Goal: Check status: Check status

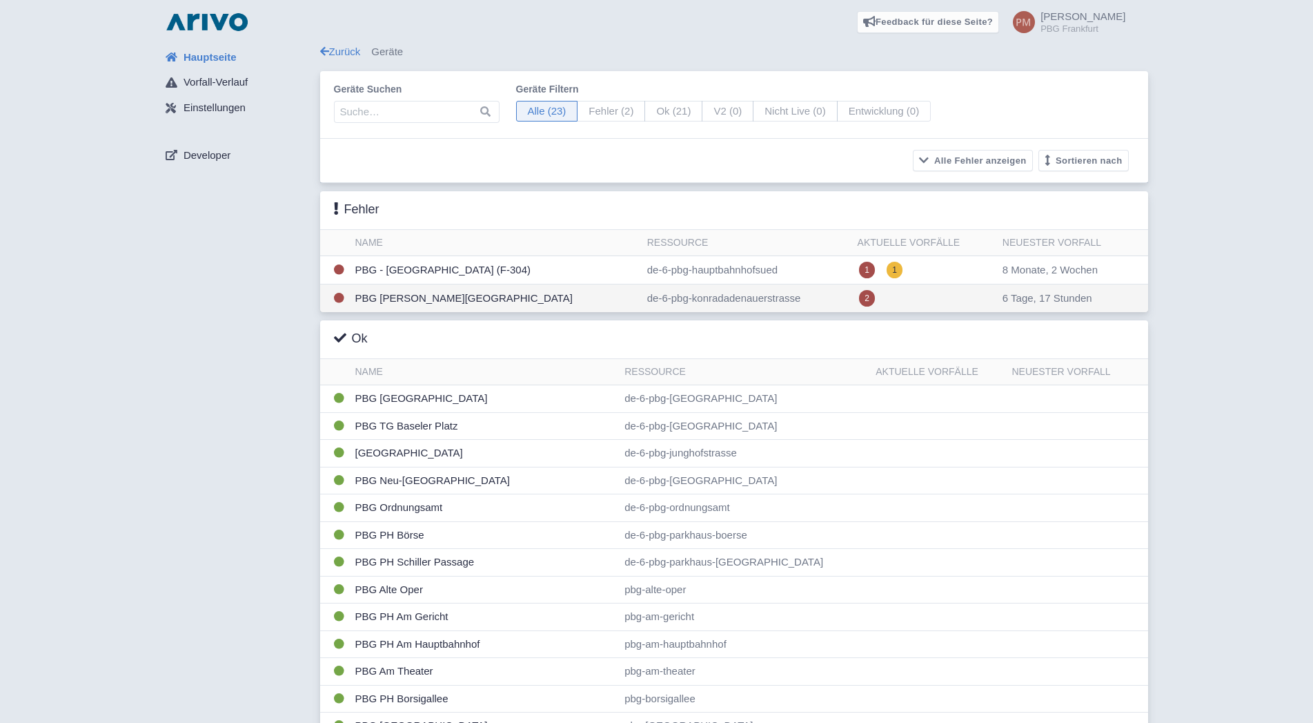
click at [516, 303] on td "PBG [PERSON_NAME][GEOGRAPHIC_DATA]" at bounding box center [496, 298] width 292 height 28
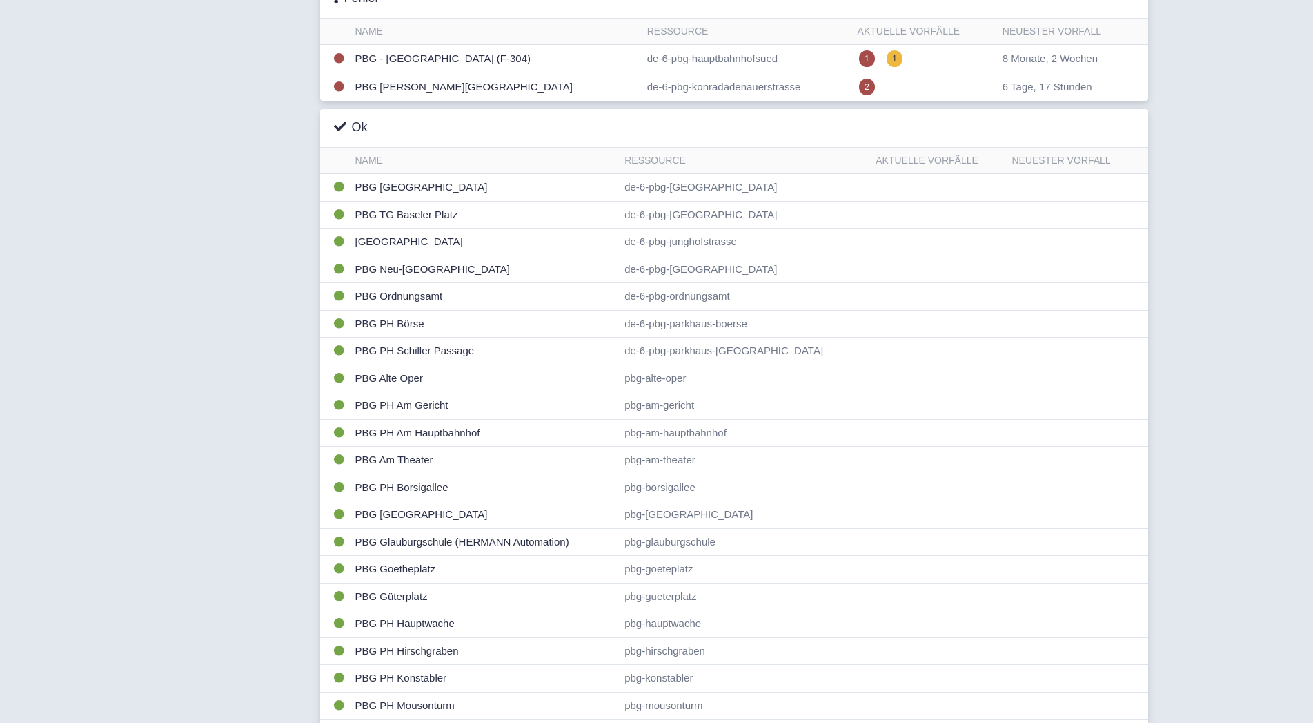
scroll to position [243, 0]
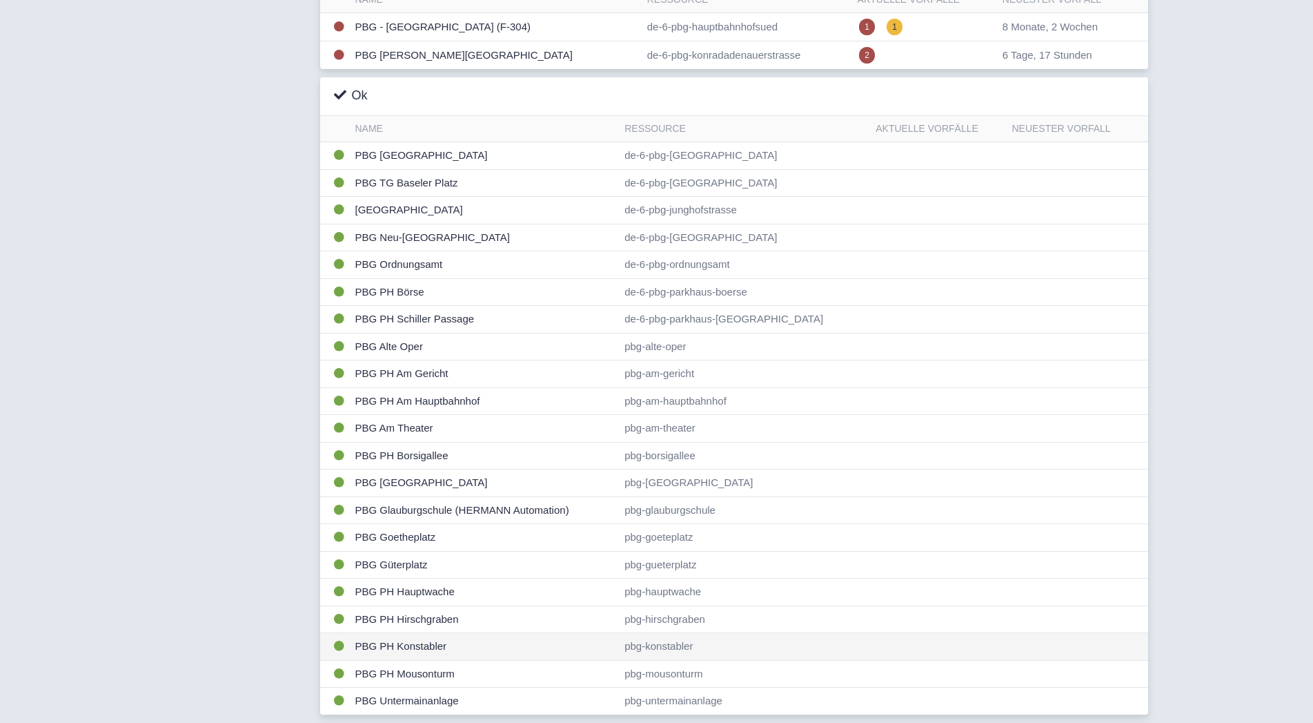
click at [426, 645] on td "PBG PH Konstabler" at bounding box center [485, 647] width 270 height 28
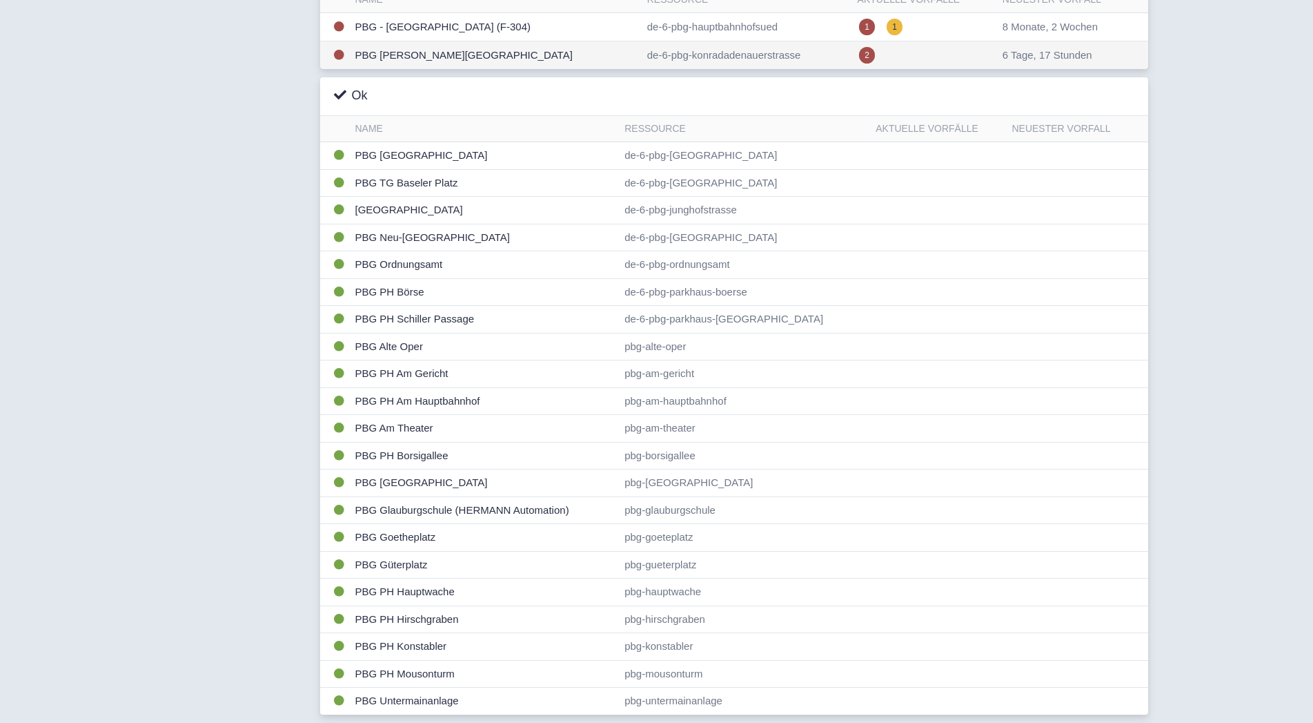
click at [422, 60] on td "PBG [PERSON_NAME][GEOGRAPHIC_DATA]" at bounding box center [496, 55] width 292 height 28
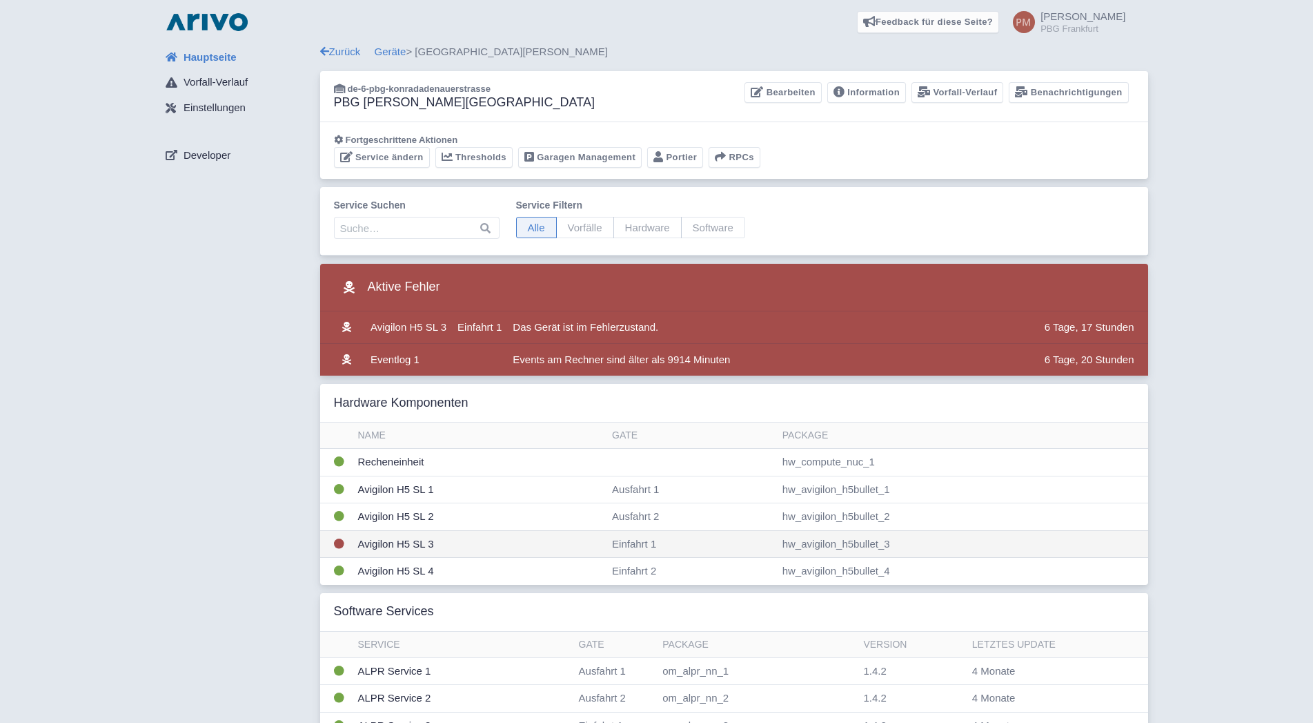
click at [483, 545] on td "Avigilon H5 SL 3" at bounding box center [480, 544] width 255 height 28
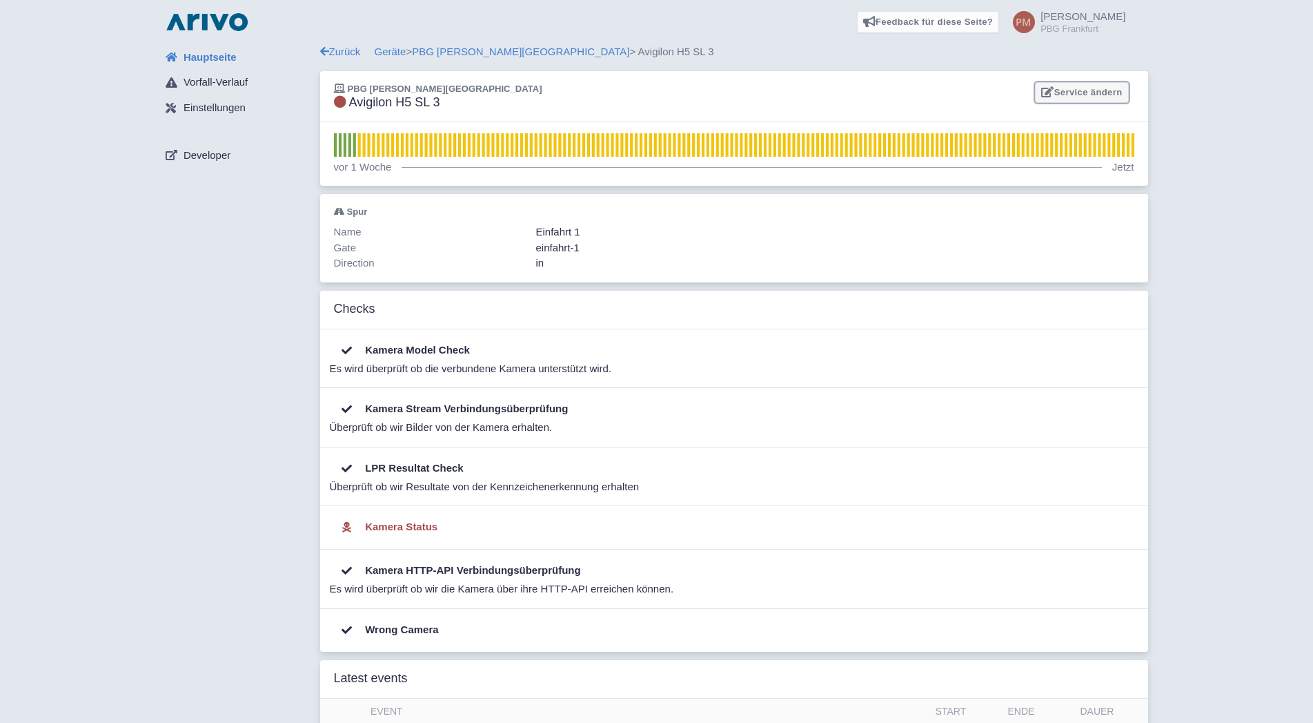
click at [1092, 92] on link "Service ändern" at bounding box center [1081, 92] width 93 height 21
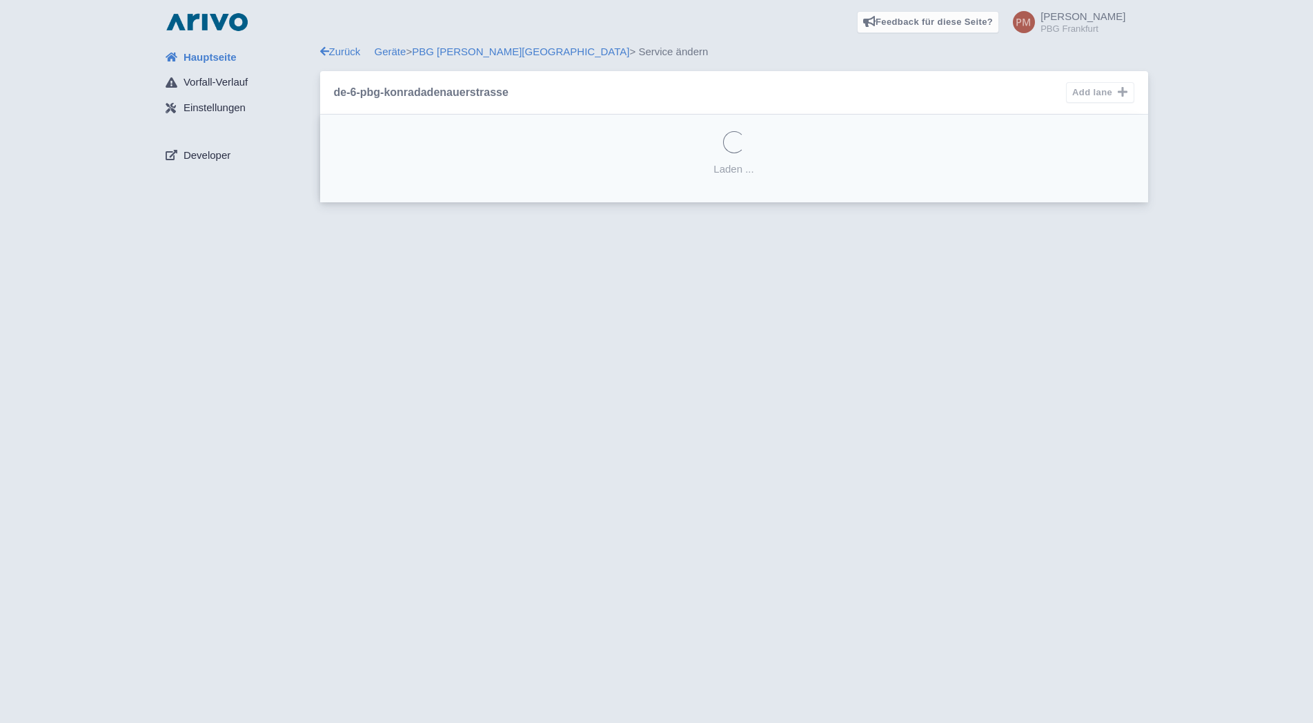
select select "e2125d91-ca76-4f2a-93c9-e35ff940cf6e"
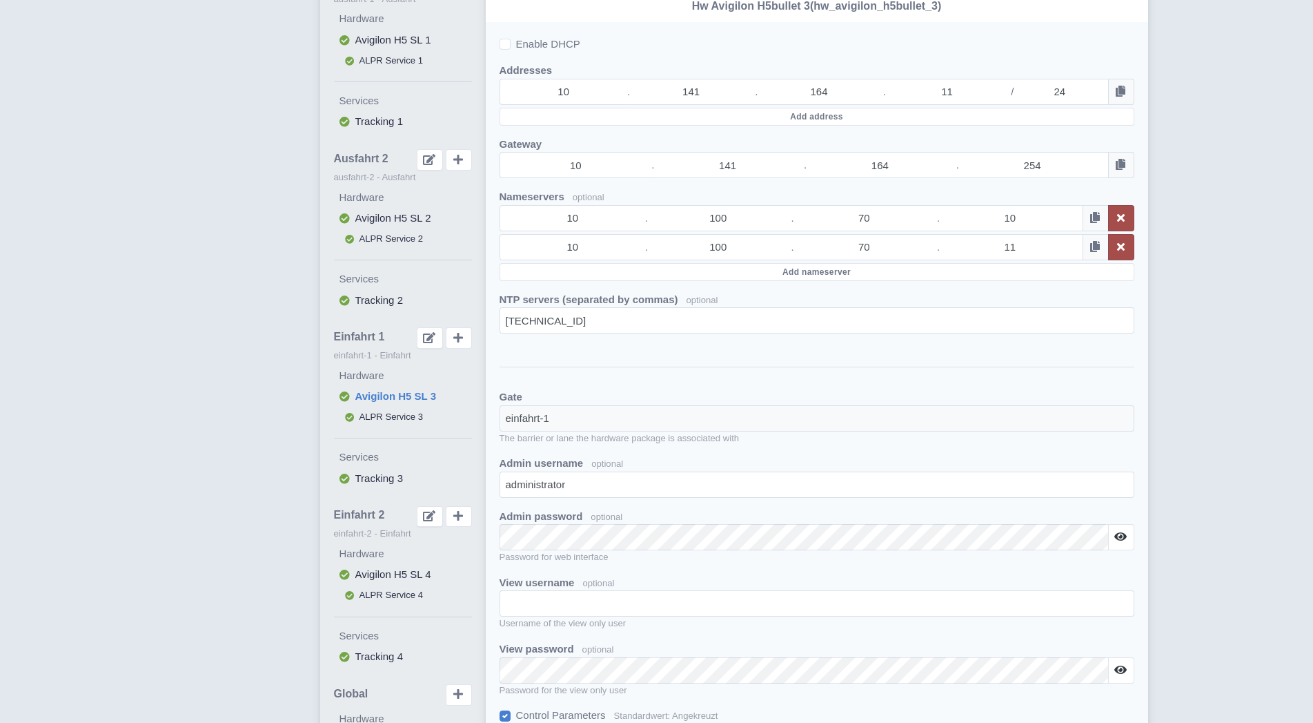
scroll to position [211, 0]
click at [376, 417] on span "ALPR Service 3" at bounding box center [392, 416] width 64 height 10
select select
select select "3fa131d0-bf52-49b2-b387-4df10800f701"
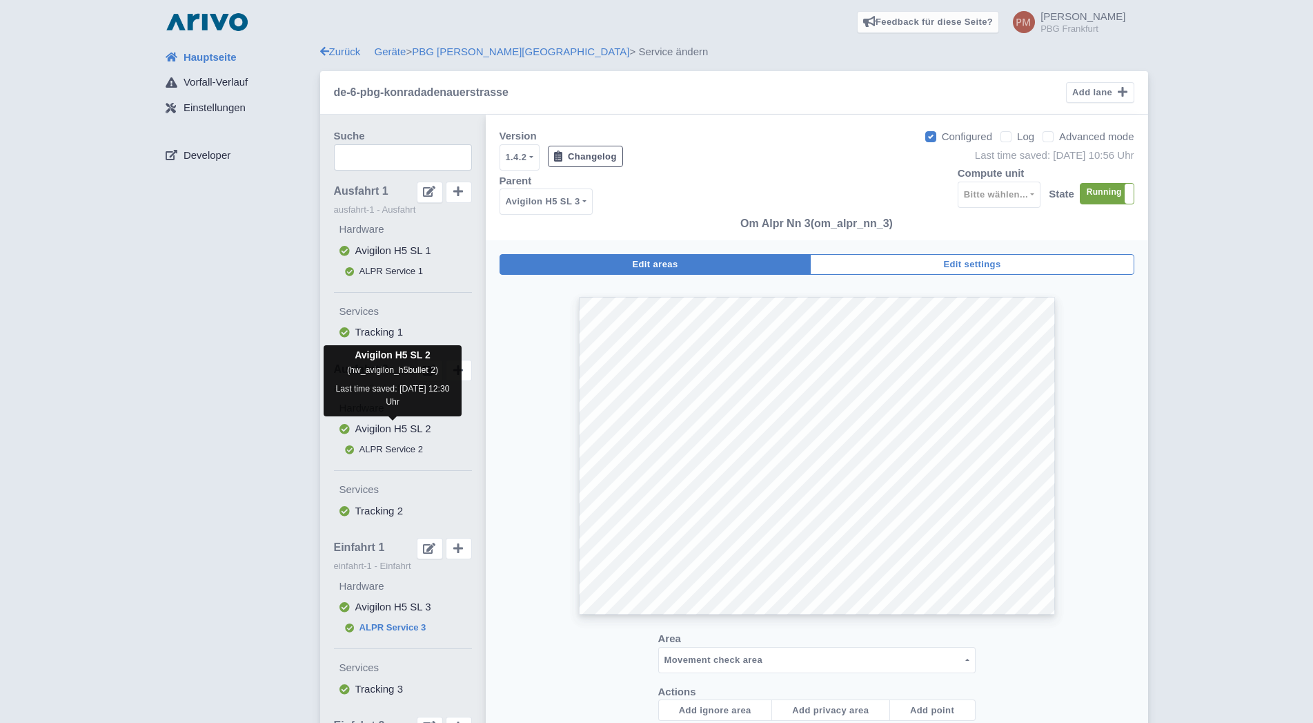
click at [383, 425] on span "Avigilon H5 SL 2" at bounding box center [393, 428] width 76 height 12
select select
select select "9c98e043-6350-48b9-b938-73e0e728cd05"
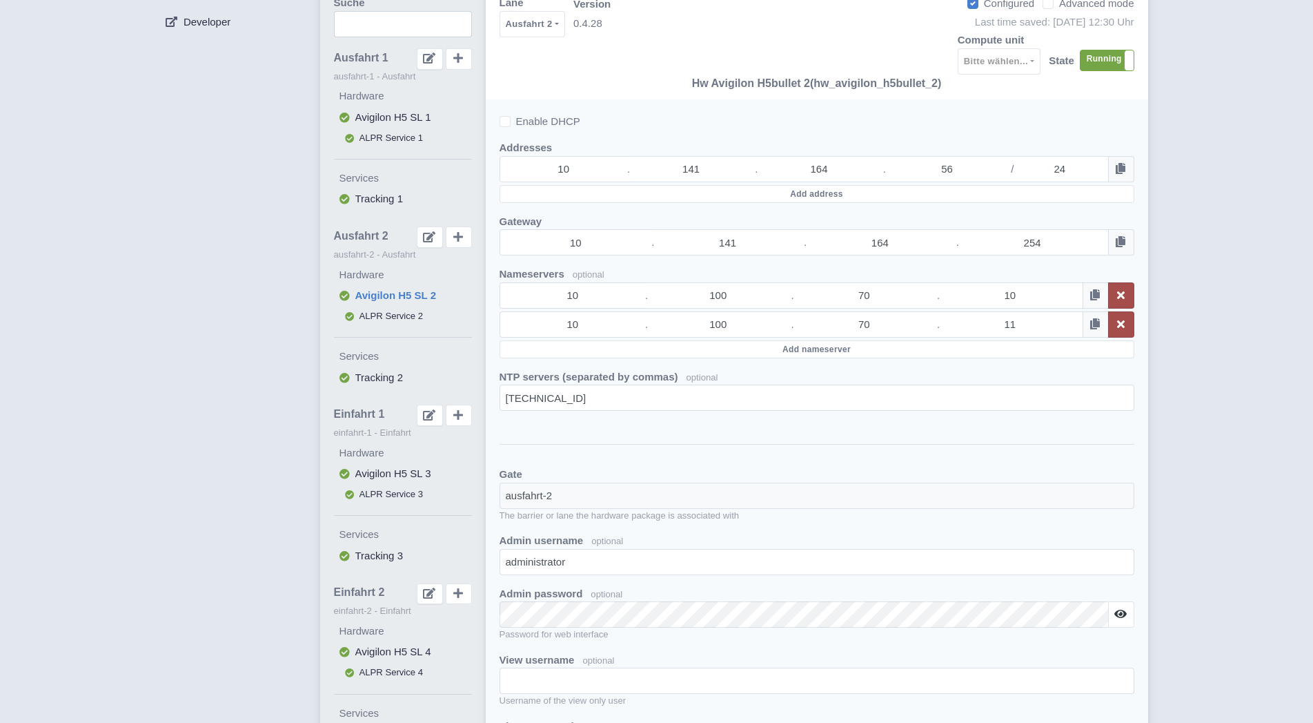
scroll to position [141, 0]
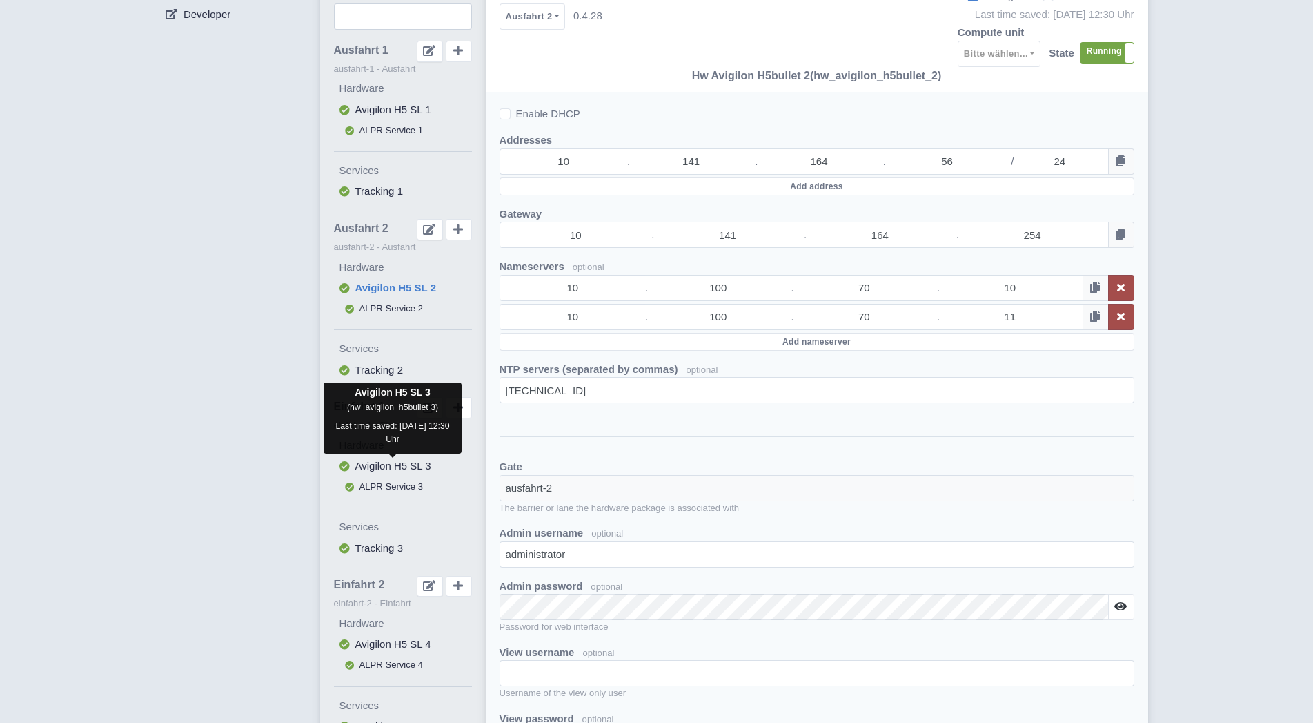
click at [389, 461] on span "Avigilon H5 SL 3" at bounding box center [393, 466] width 76 height 12
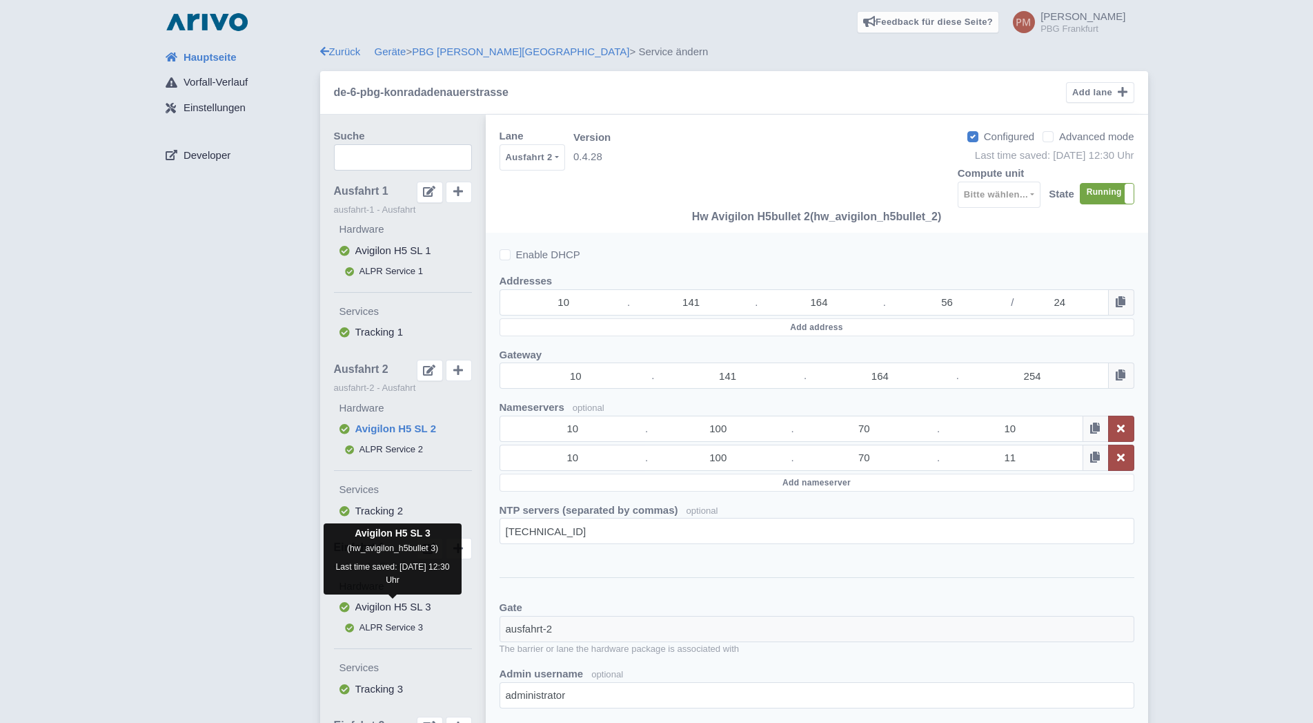
select select
select select "e2125d91-ca76-4f2a-93c9-e35ff940cf6e"
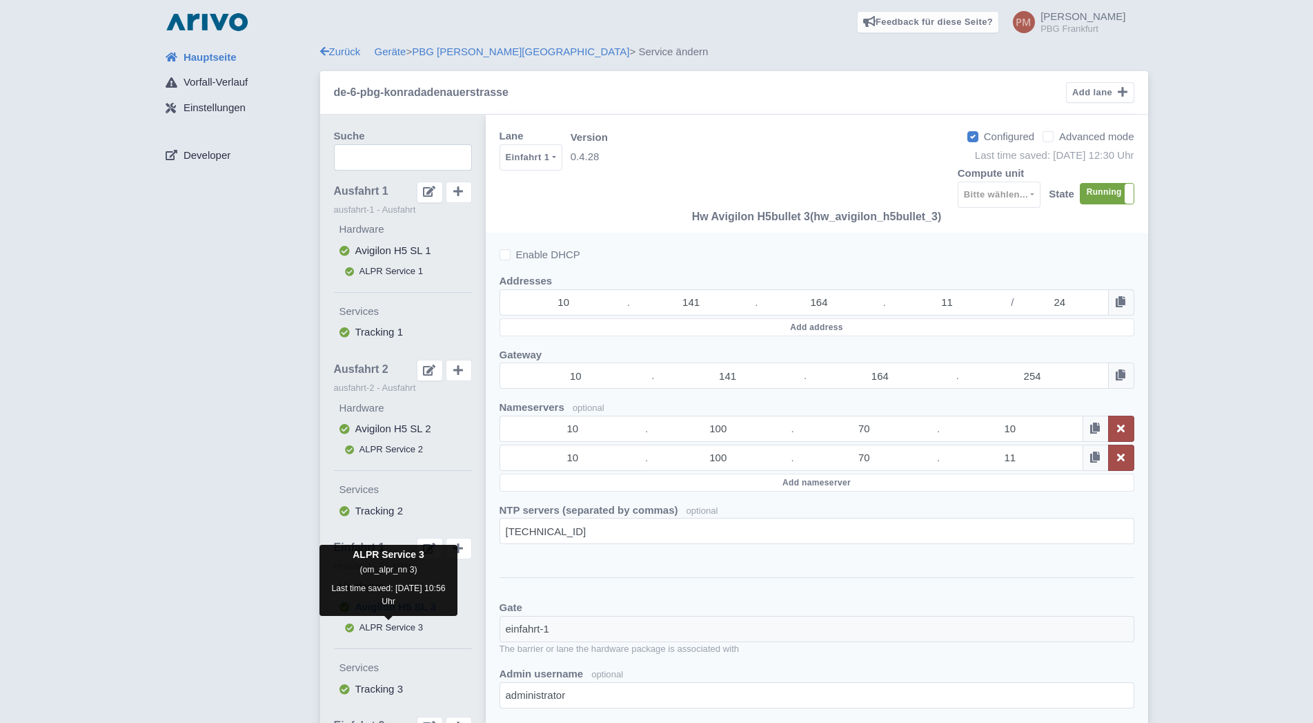
click at [397, 625] on span "ALPR Service 3" at bounding box center [392, 627] width 64 height 10
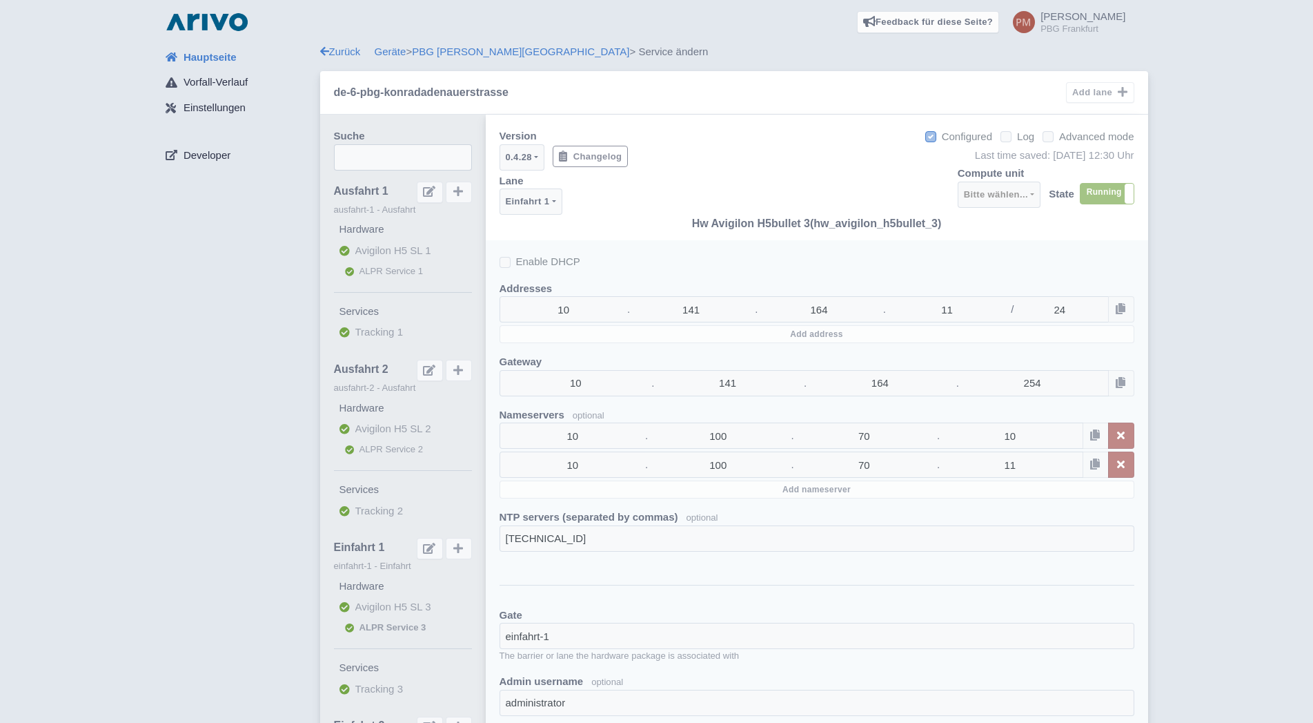
select select
select select "3e4f05f2-75bf-4524-9a83-f293ada140c9"
select select "3fa131d0-bf52-49b2-b387-4df10800f701"
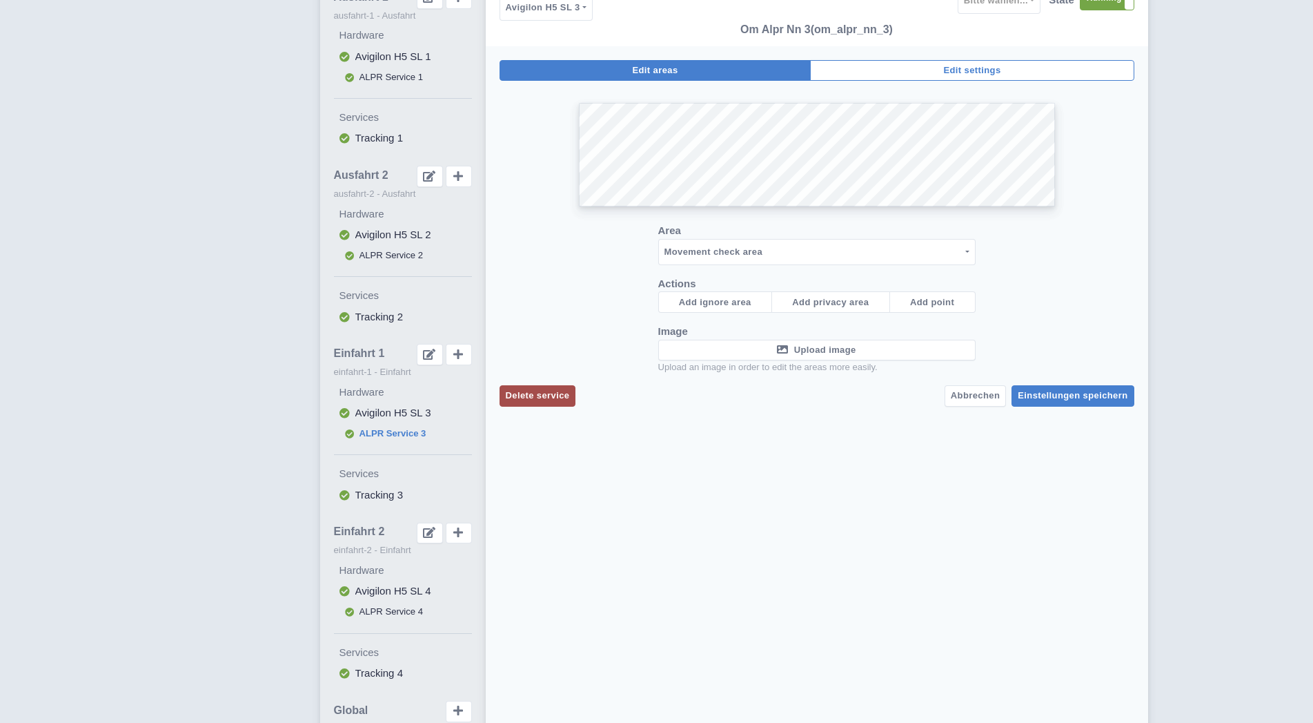
scroll to position [211, 0]
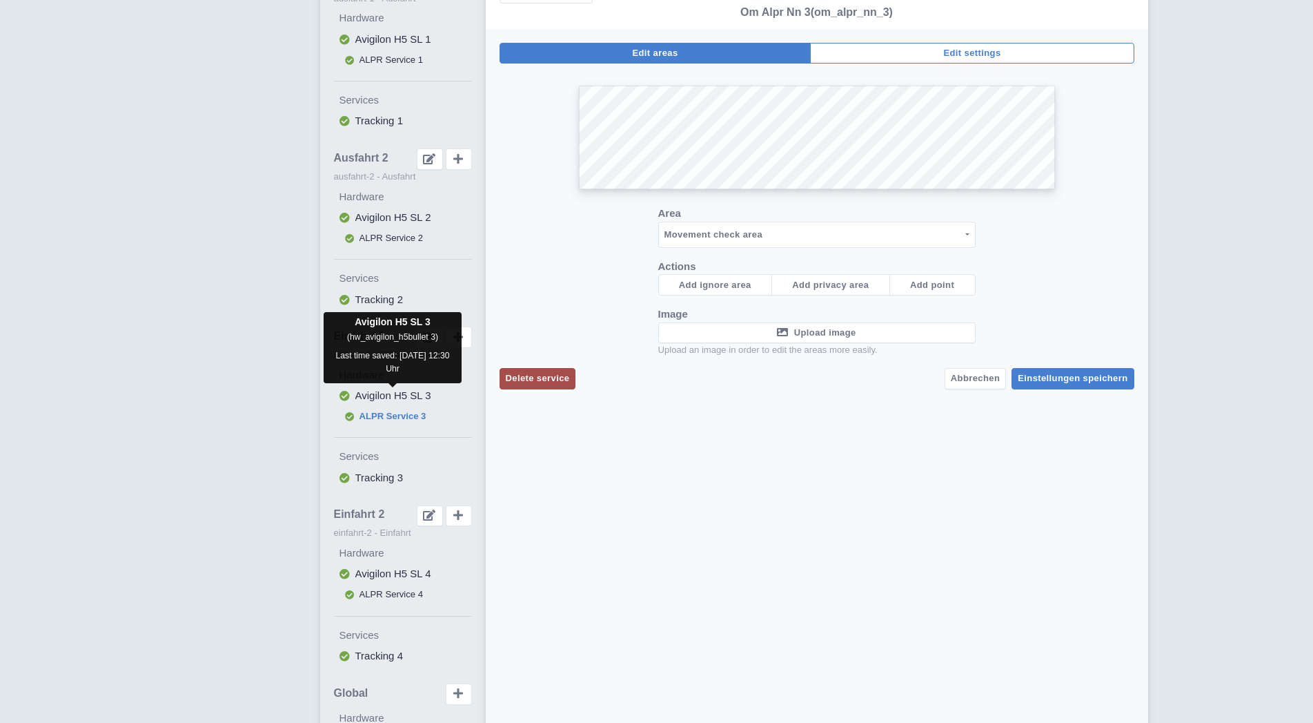
click at [395, 396] on span "Avigilon H5 SL 3" at bounding box center [393, 395] width 76 height 12
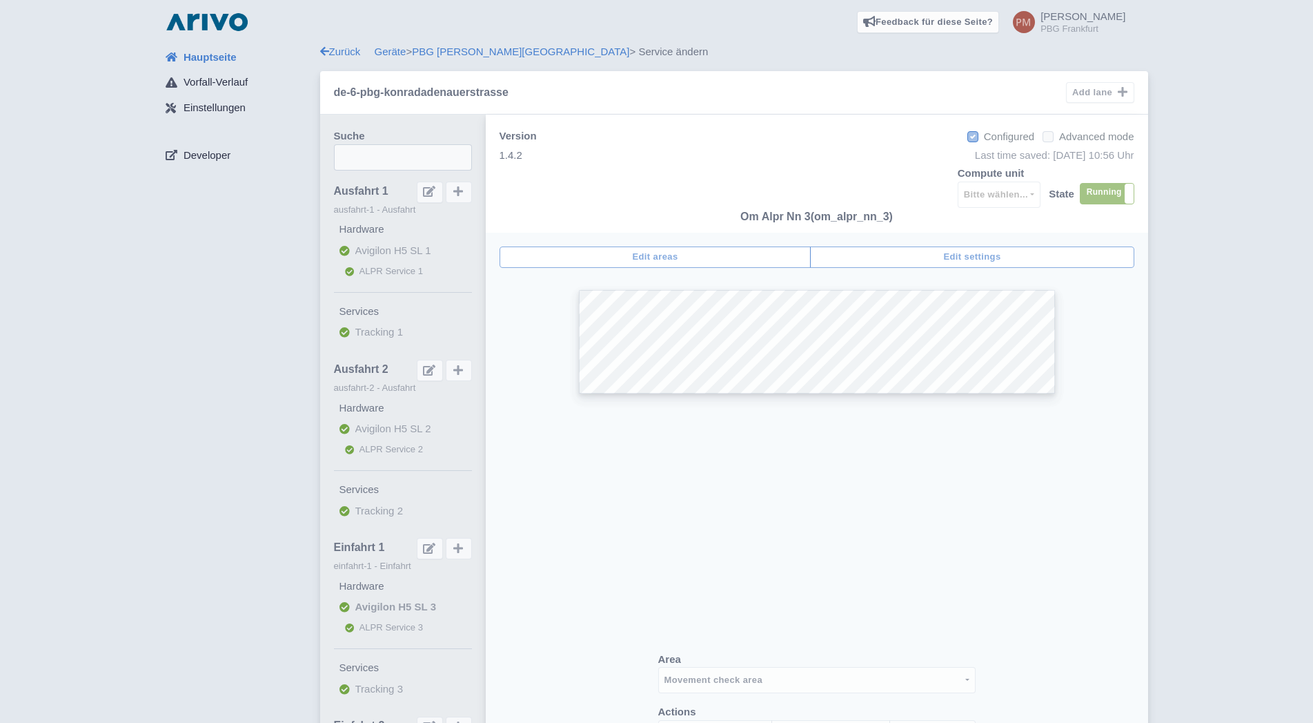
select select
select select "e2125d91-ca76-4f2a-93c9-e35ff940cf6e"
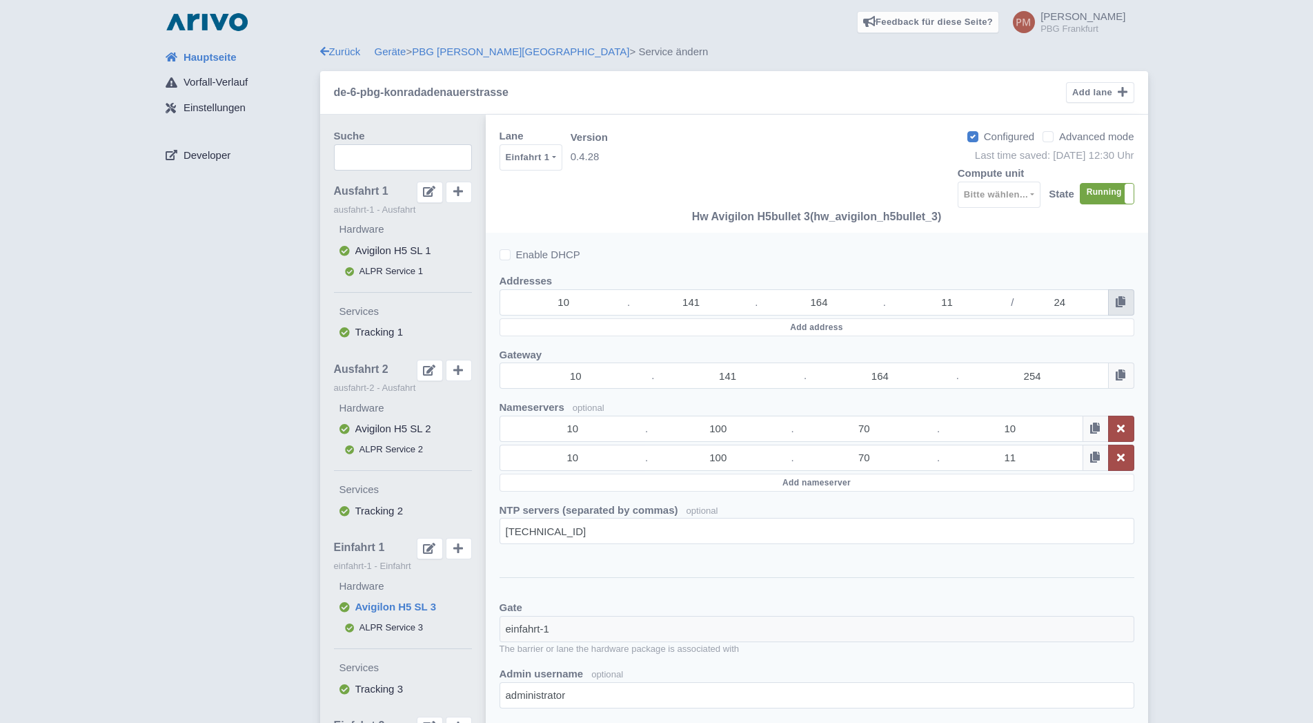
click at [1124, 302] on icon at bounding box center [1121, 301] width 10 height 11
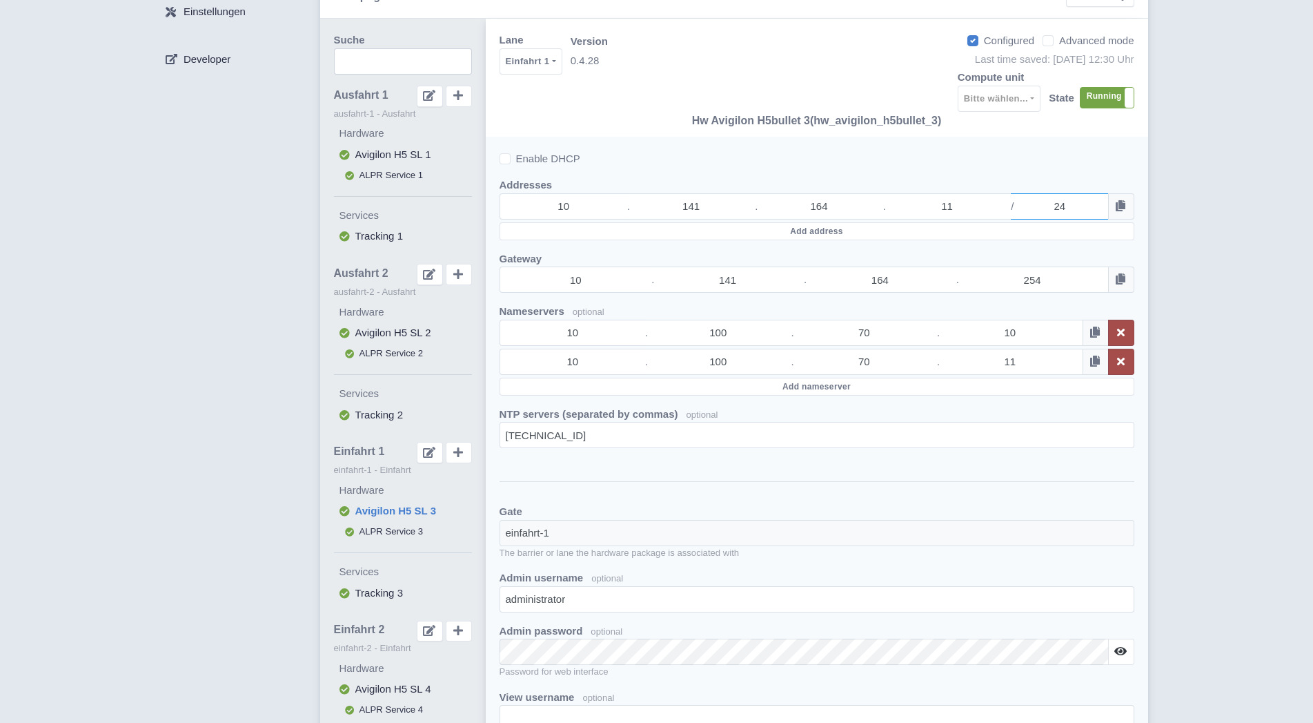
scroll to position [211, 0]
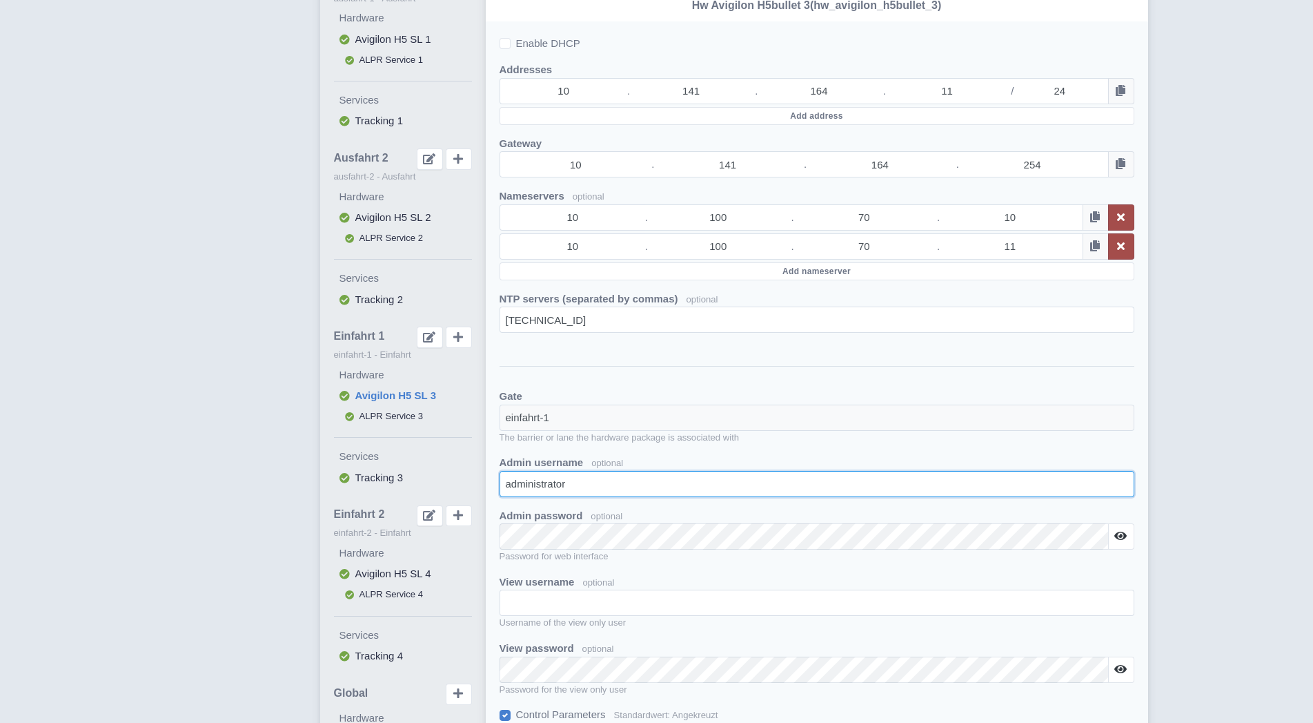
click at [1090, 482] on input "administrator" at bounding box center [817, 484] width 635 height 26
drag, startPoint x: 604, startPoint y: 475, endPoint x: 462, endPoint y: 475, distance: 141.5
click at [500, 475] on input "administrator" at bounding box center [817, 484] width 635 height 26
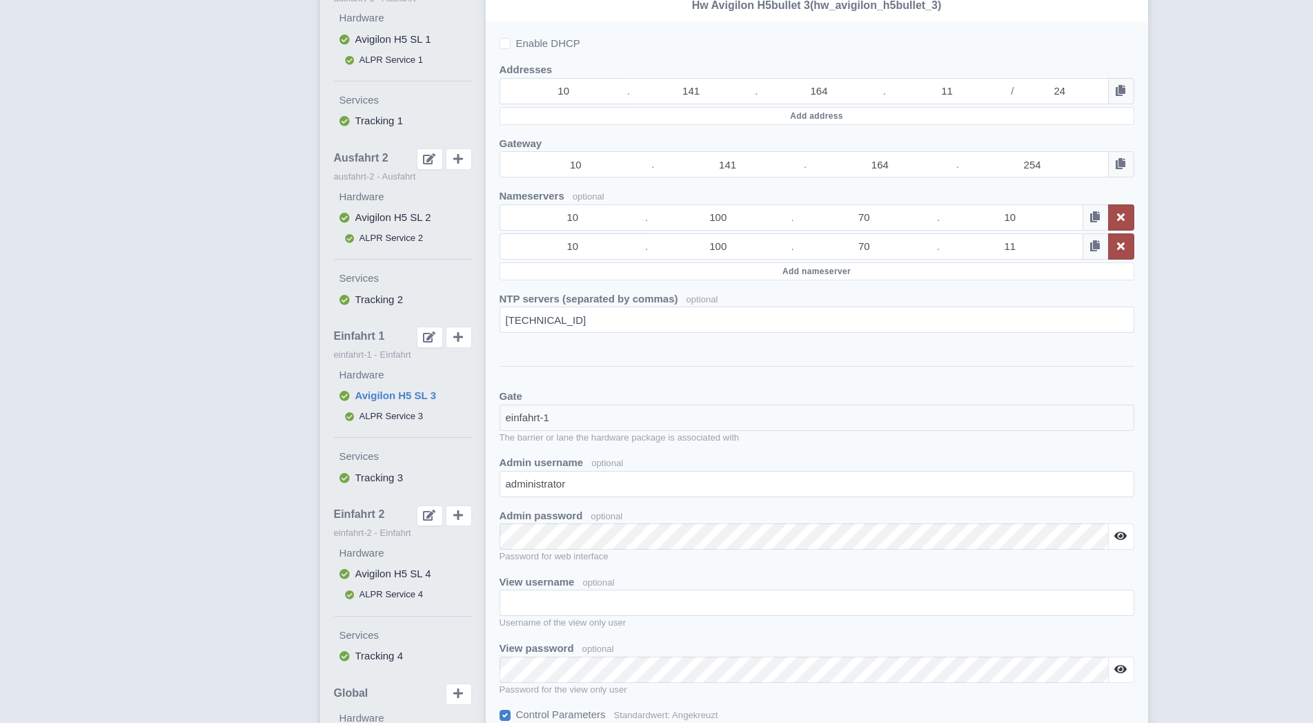
click at [1237, 462] on div "Hauptseite Vorfall-Verlauf Einstellungen Developer Zurück Geräte > PBG Konrad A…" at bounding box center [656, 573] width 1291 height 1480
click at [1123, 536] on icon at bounding box center [1121, 535] width 12 height 11
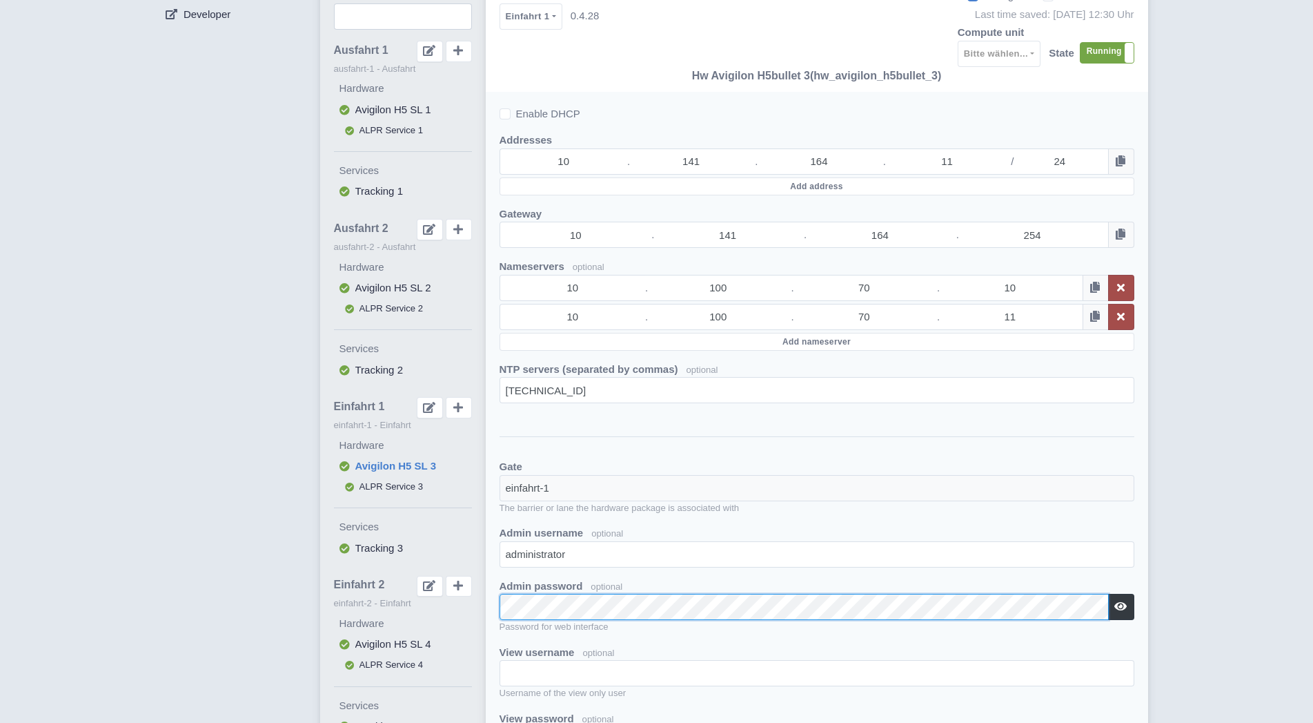
scroll to position [0, 0]
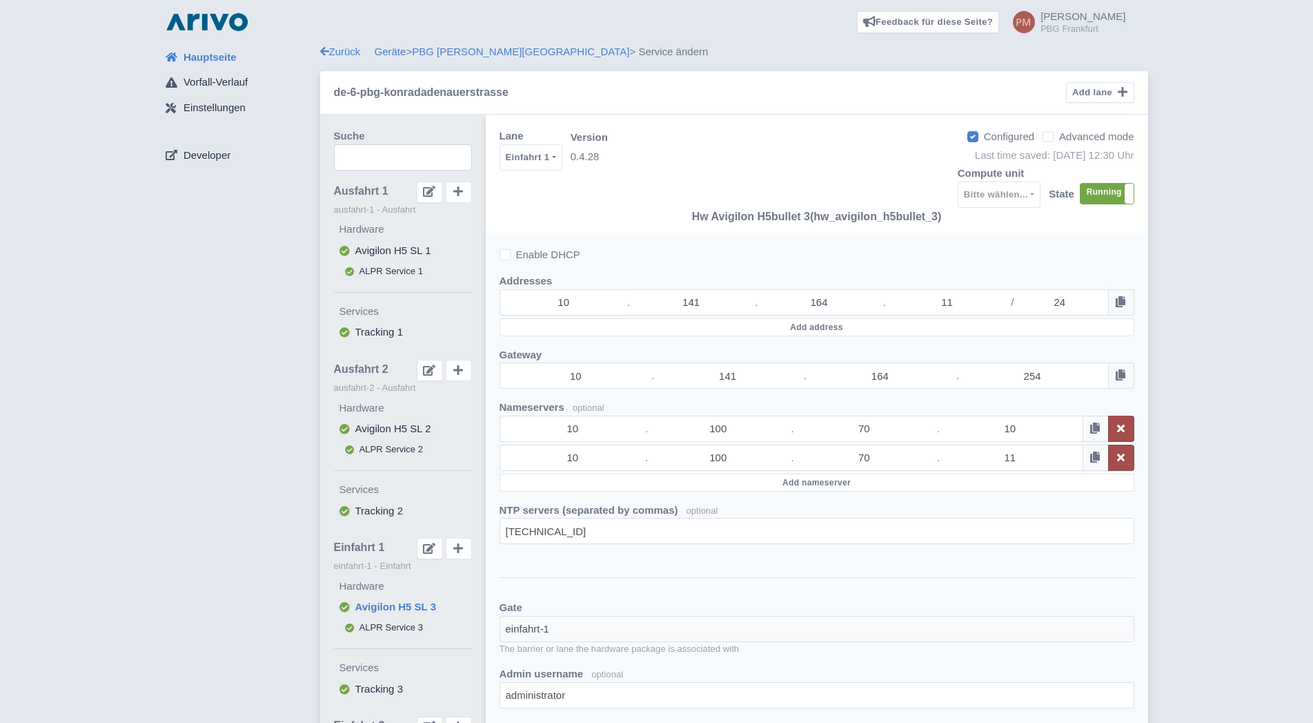
click at [209, 57] on span "Hauptseite" at bounding box center [210, 58] width 53 height 16
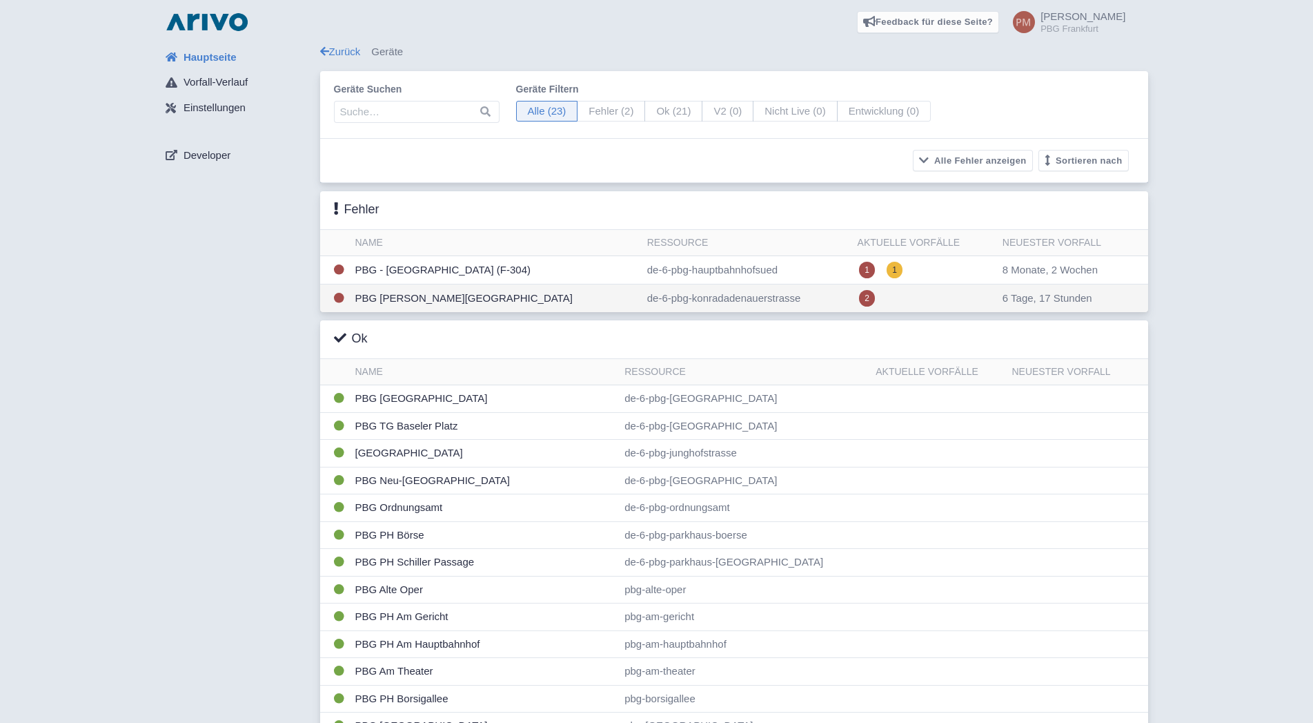
click at [472, 307] on td "PBG [PERSON_NAME][GEOGRAPHIC_DATA]" at bounding box center [496, 298] width 292 height 28
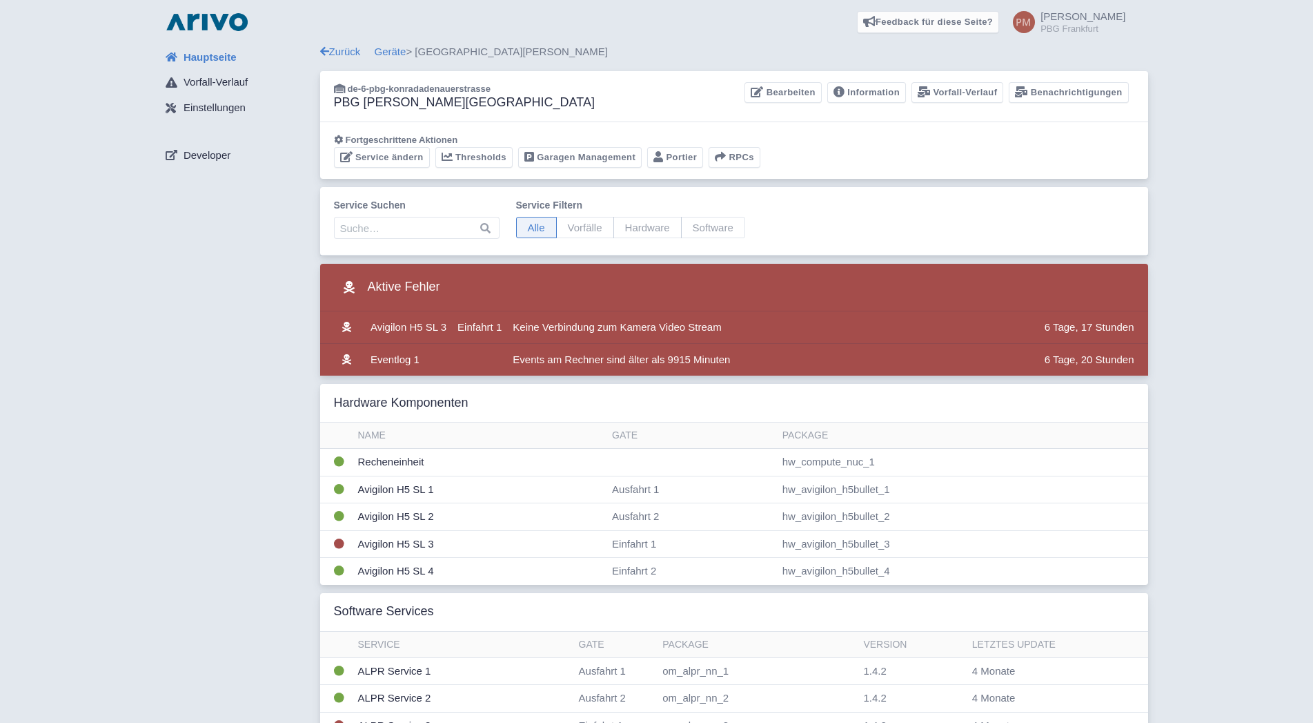
click at [197, 64] on span "Hauptseite" at bounding box center [210, 58] width 53 height 16
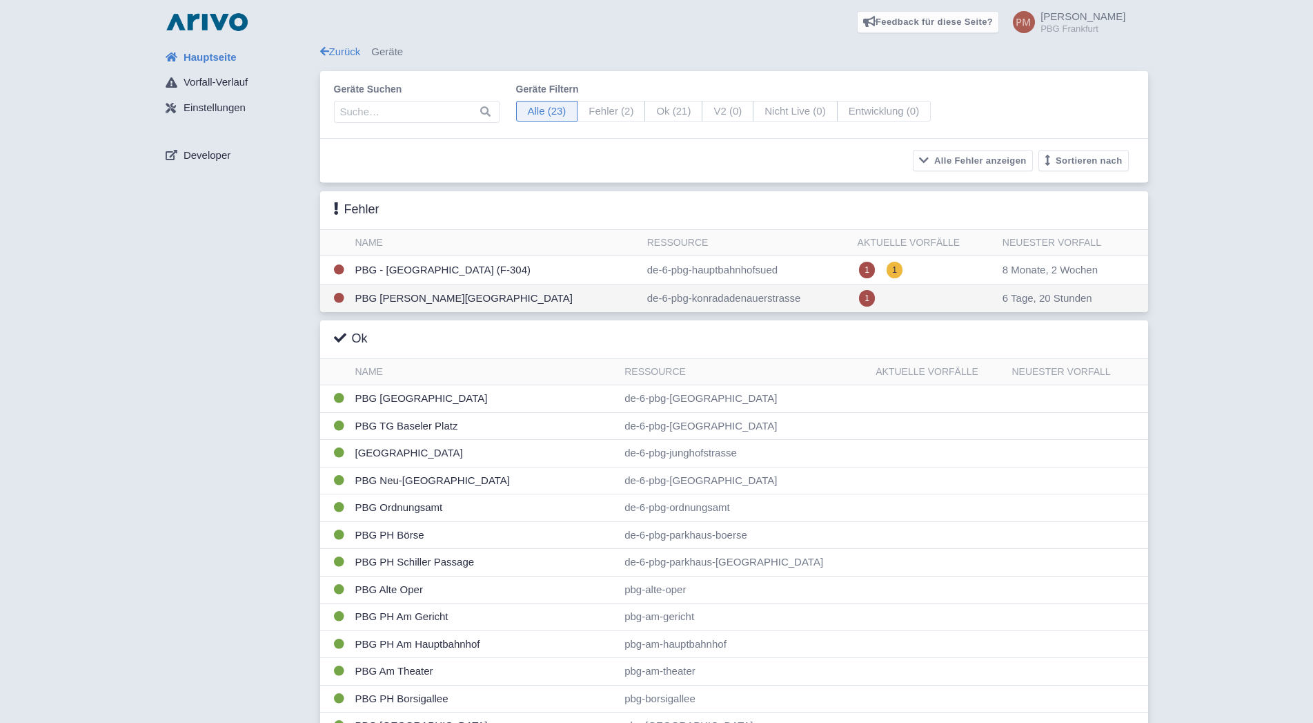
click at [447, 304] on td "PBG [PERSON_NAME][GEOGRAPHIC_DATA]" at bounding box center [496, 298] width 292 height 28
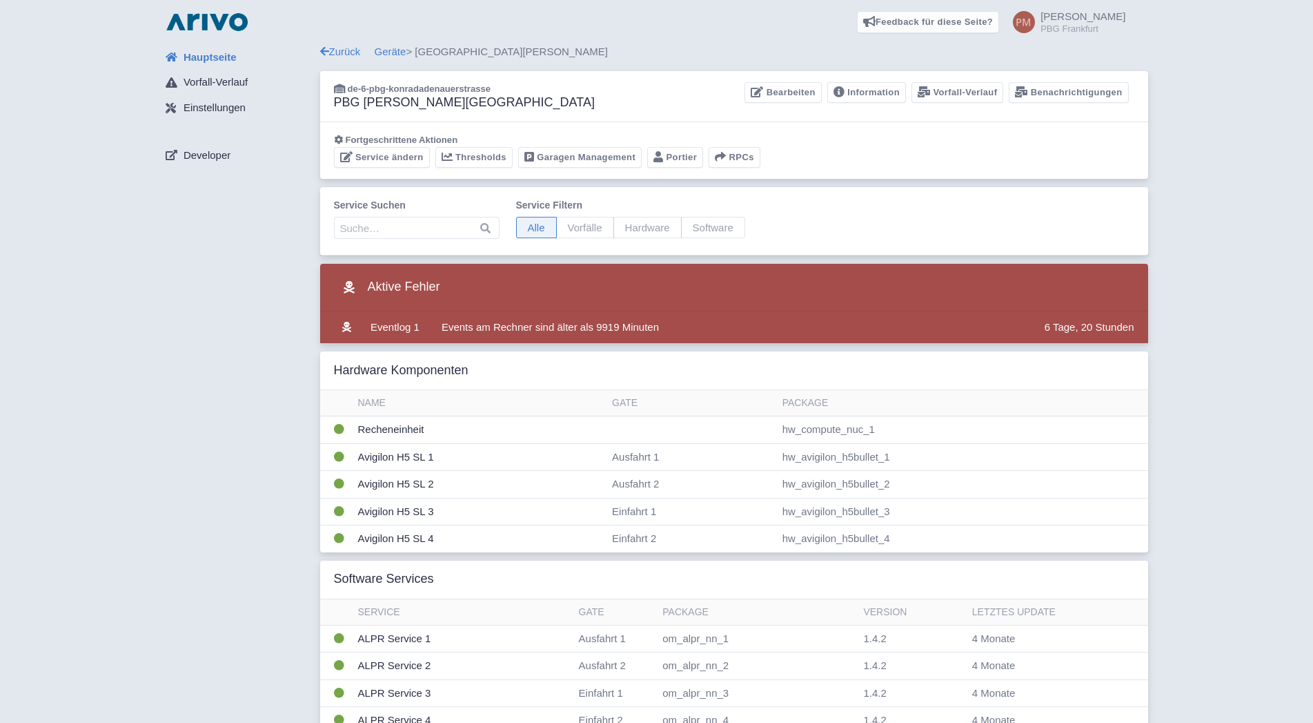
click at [1181, 288] on div "Hauptseite Vorfall-Verlauf Einstellungen Developer Zurück Geräte > [GEOGRAPHIC_…" at bounding box center [656, 733] width 1291 height 1379
click at [205, 54] on span "Hauptseite" at bounding box center [210, 58] width 53 height 16
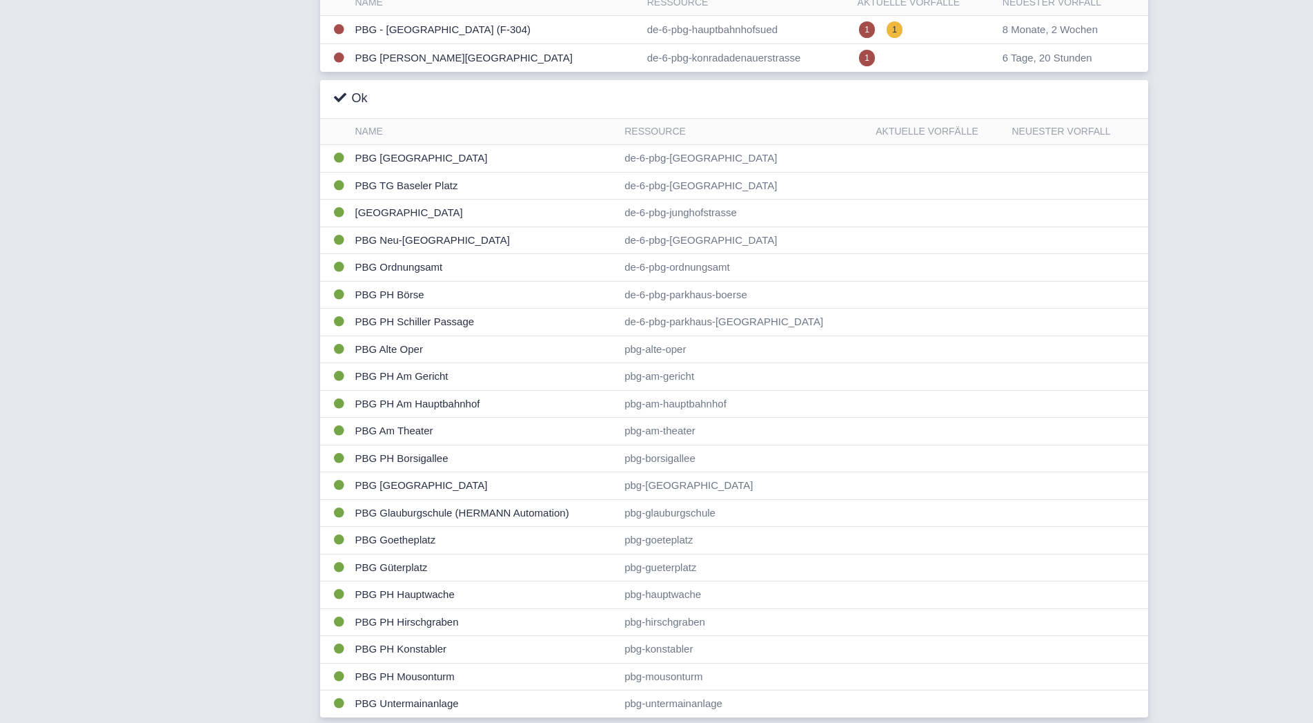
scroll to position [243, 0]
click at [395, 641] on td "PBG PH Konstabler" at bounding box center [485, 647] width 270 height 28
click at [411, 369] on td "PBG PH Am Gericht" at bounding box center [485, 374] width 270 height 28
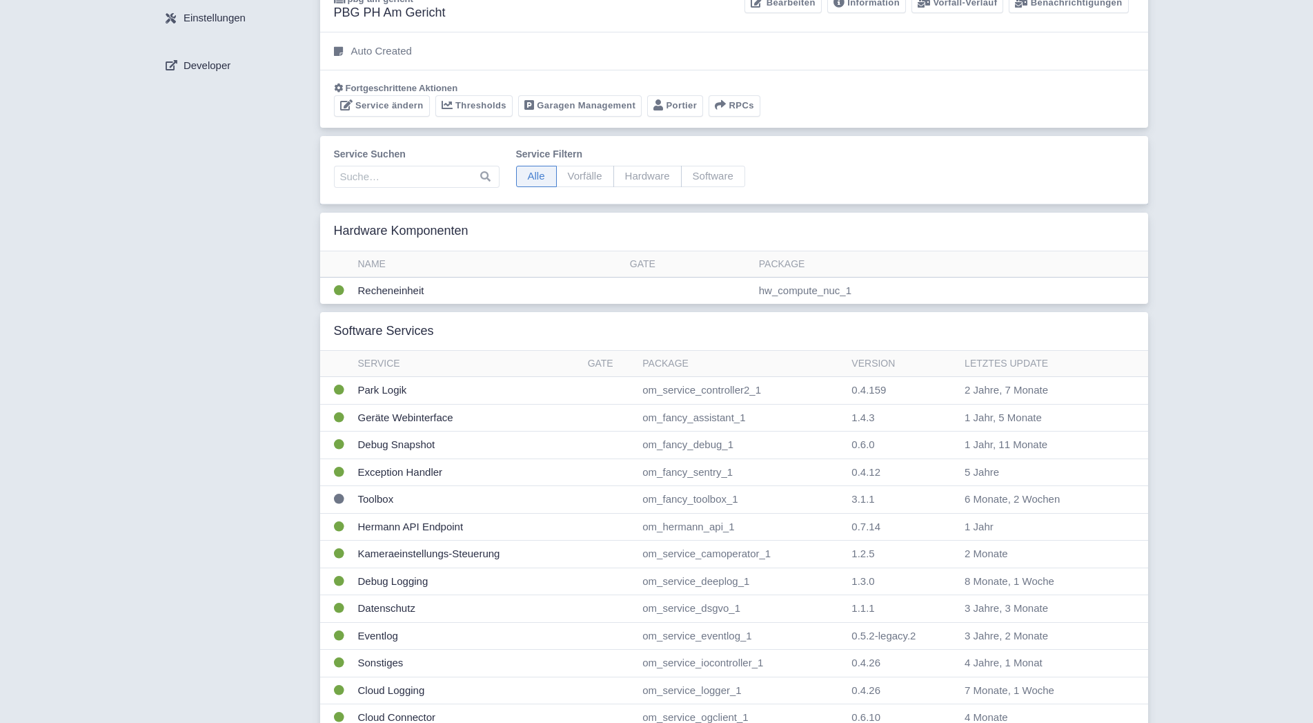
scroll to position [297, 0]
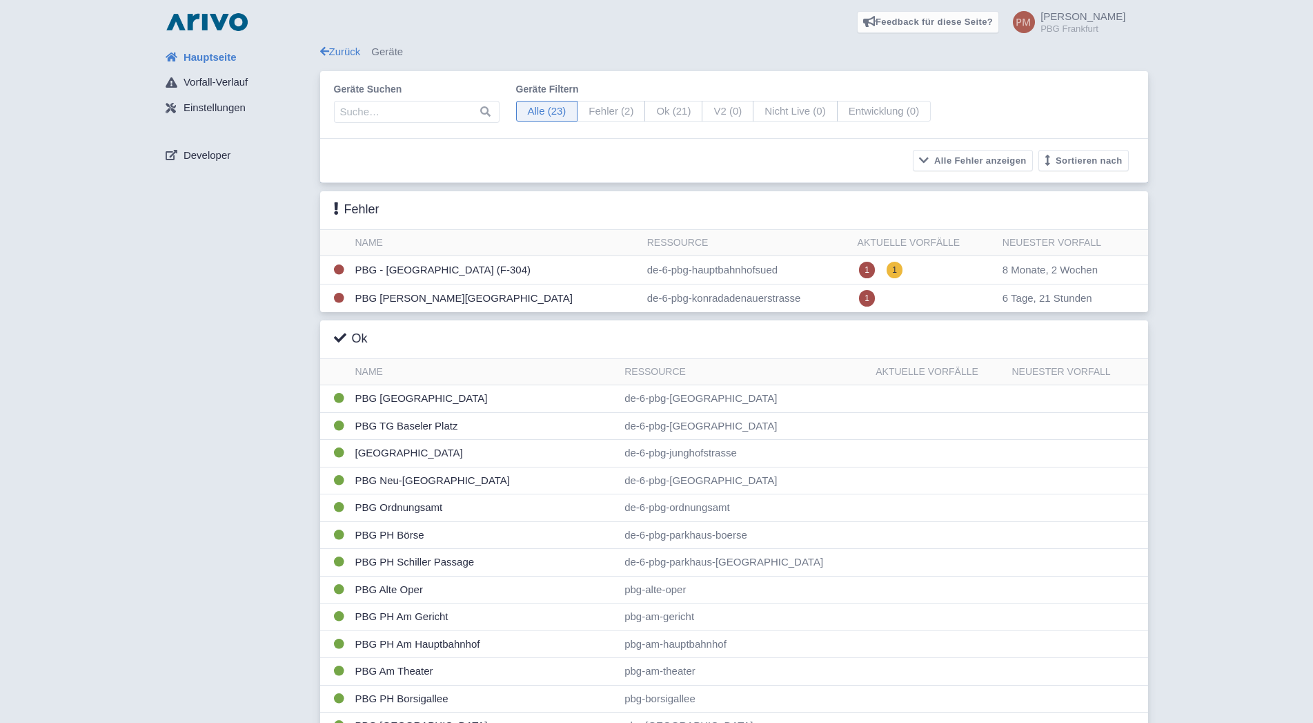
scroll to position [243, 0]
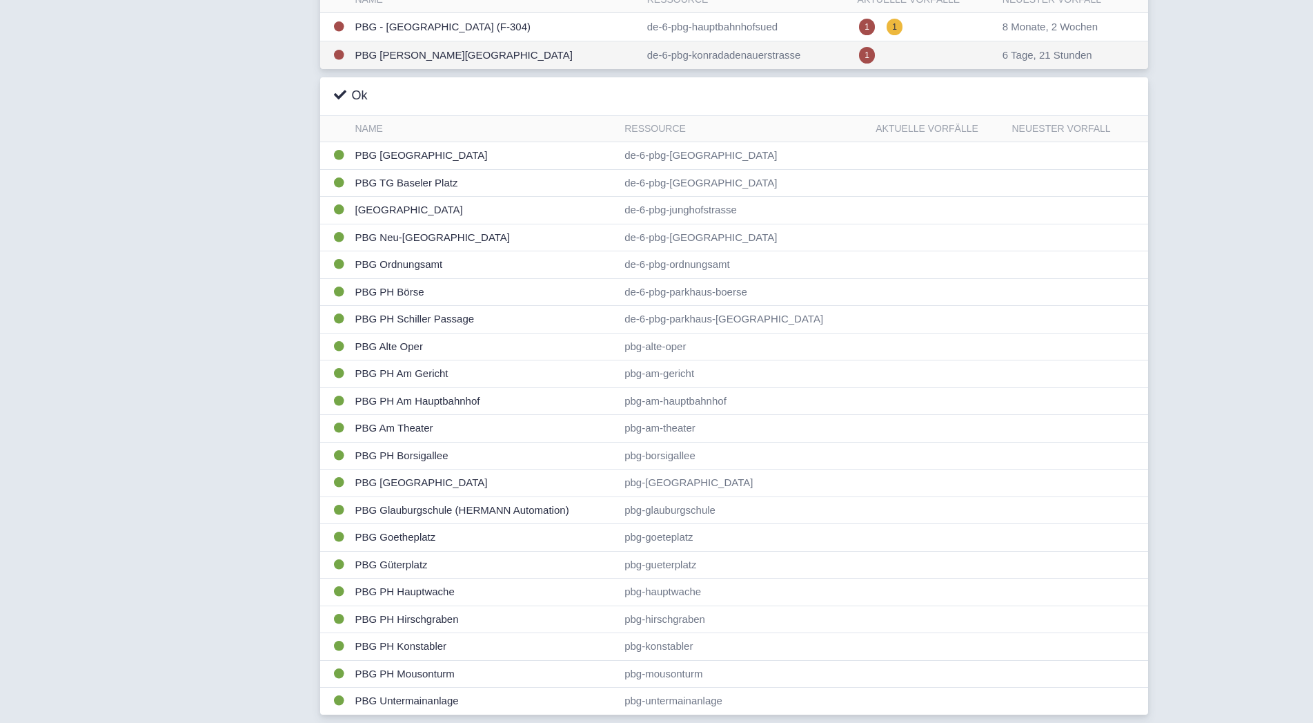
click at [392, 54] on td "PBG [PERSON_NAME][GEOGRAPHIC_DATA]" at bounding box center [496, 55] width 292 height 28
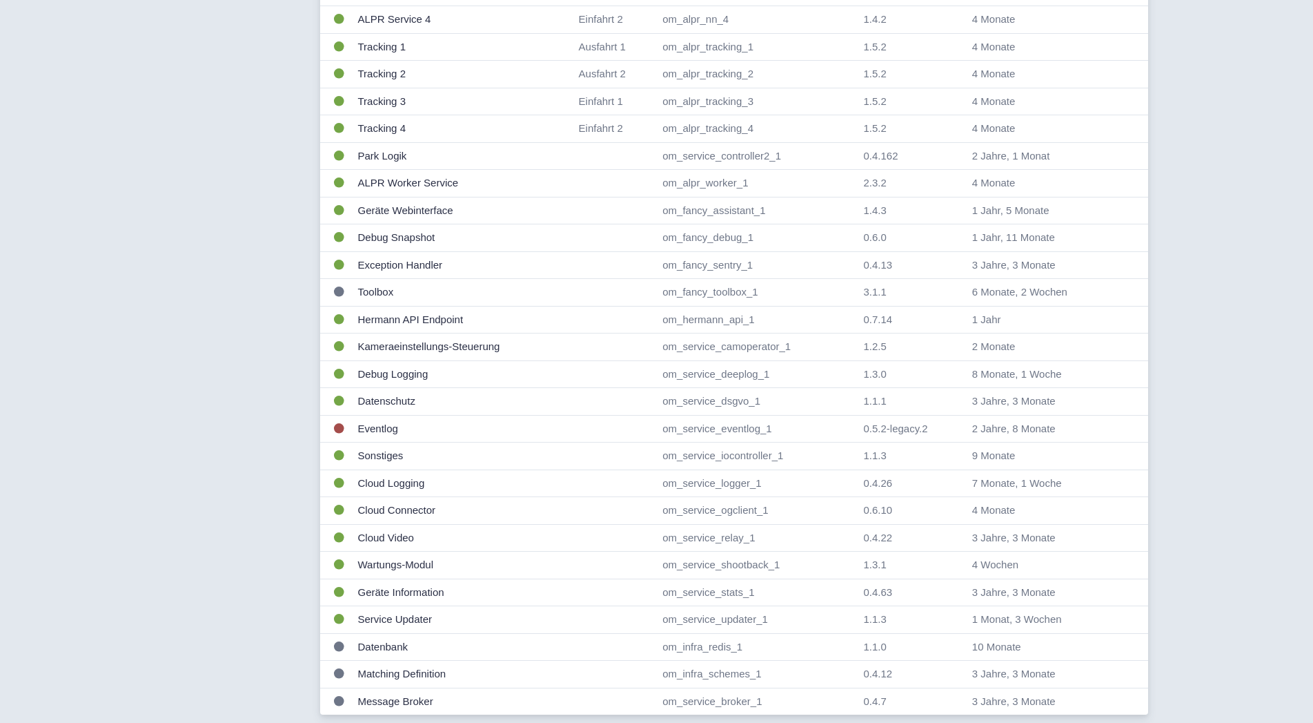
scroll to position [630, 0]
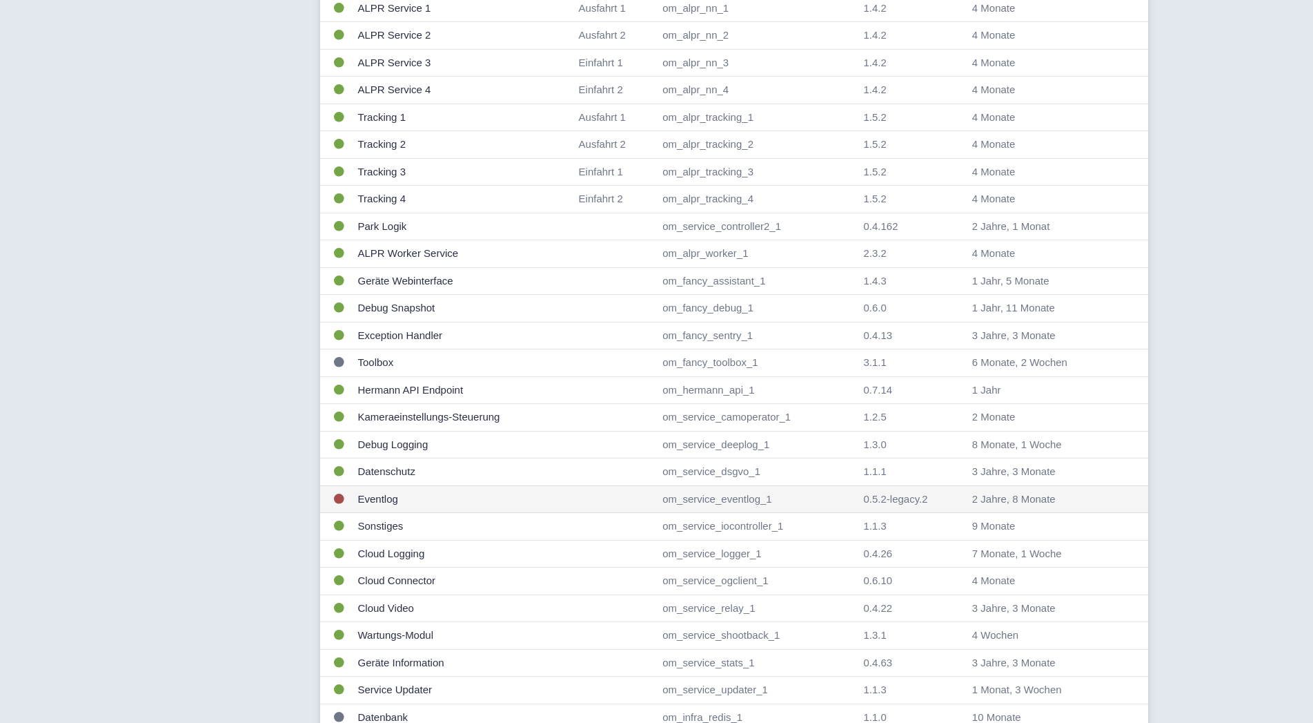
click at [656, 496] on td at bounding box center [615, 499] width 84 height 28
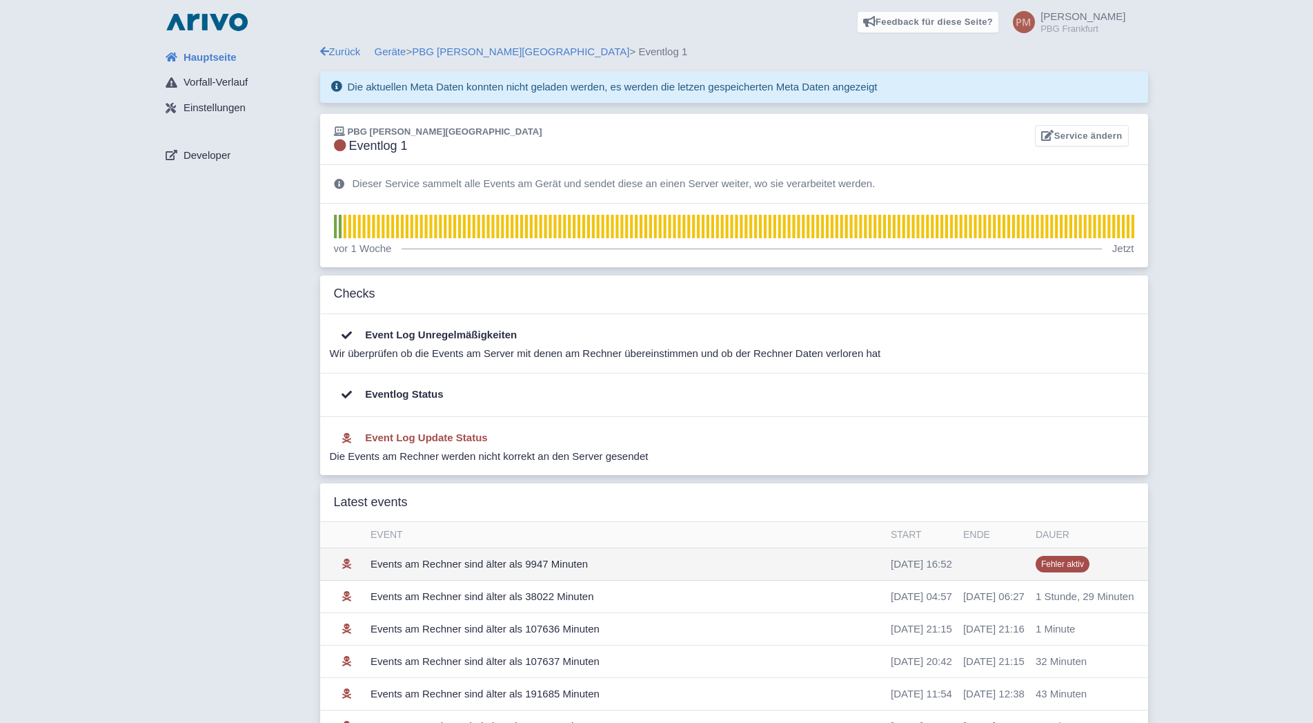
click at [676, 574] on td "Events am Rechner sind älter als 9947 Minuten" at bounding box center [625, 564] width 520 height 32
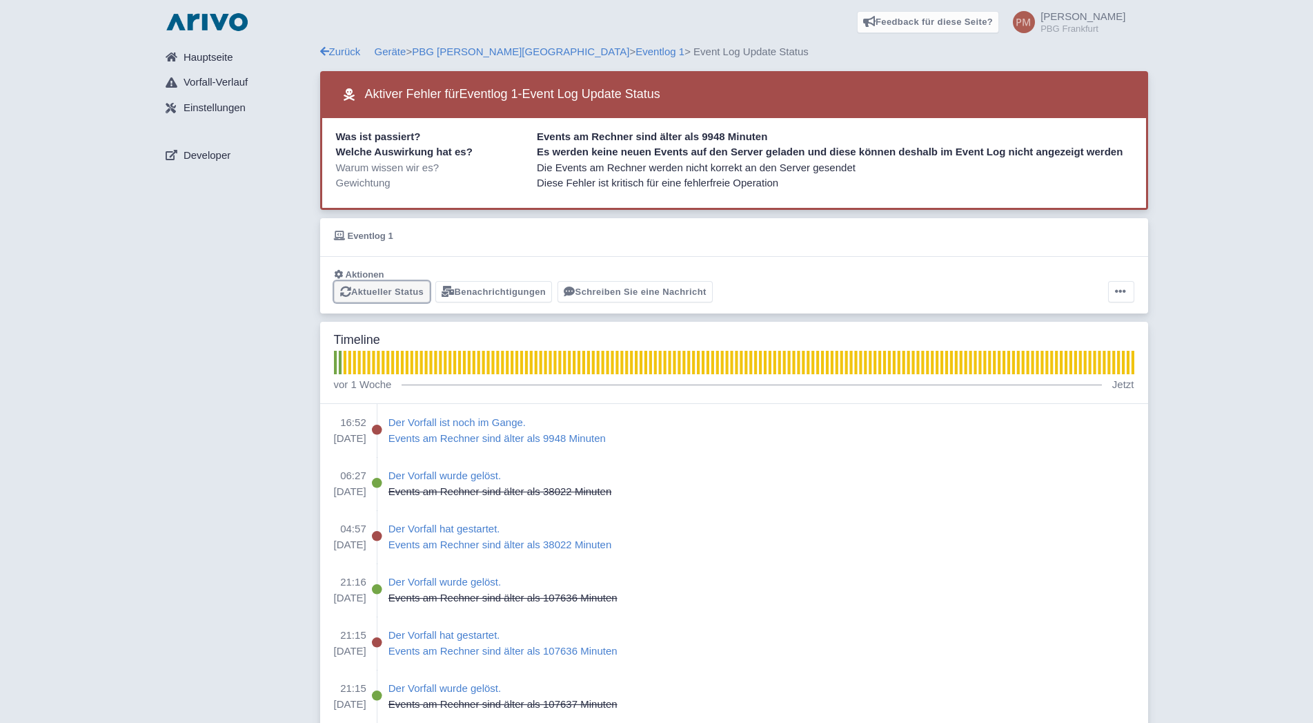
click at [362, 287] on link "Aktueller Status" at bounding box center [382, 291] width 97 height 21
click at [1119, 293] on icon at bounding box center [1120, 291] width 11 height 11
click at [1195, 283] on div "Hauptseite Vorfall-Verlauf Einstellungen Developer Zurück Geräte > [GEOGRAPHIC_…" at bounding box center [656, 489] width 1291 height 890
